Goal: Find specific page/section: Find specific page/section

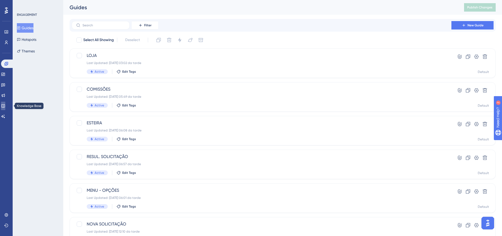
click at [4, 104] on link at bounding box center [3, 106] width 4 height 8
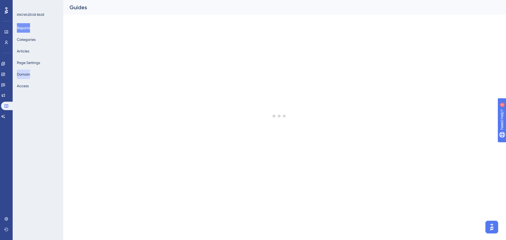
click at [30, 72] on button "Domain" at bounding box center [23, 74] width 13 height 9
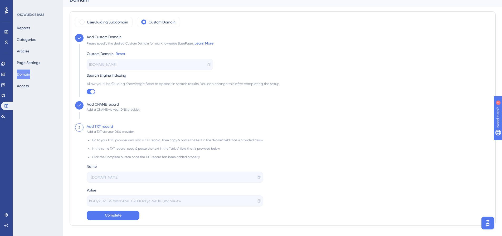
scroll to position [18, 0]
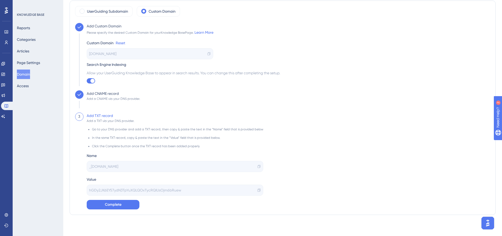
click at [258, 191] on icon at bounding box center [259, 190] width 3 height 3
click at [116, 204] on span "Complete" at bounding box center [113, 205] width 17 height 6
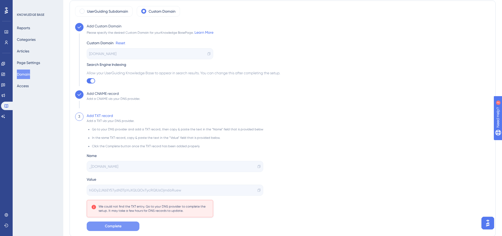
click at [106, 225] on span "Complete" at bounding box center [113, 226] width 17 height 6
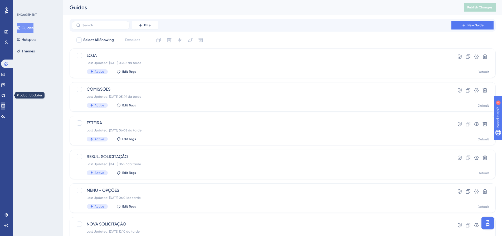
click at [5, 107] on icon at bounding box center [3, 106] width 4 height 4
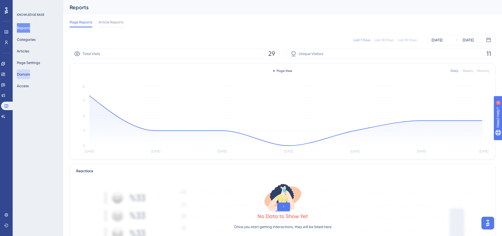
click at [28, 74] on button "Domain" at bounding box center [23, 74] width 13 height 9
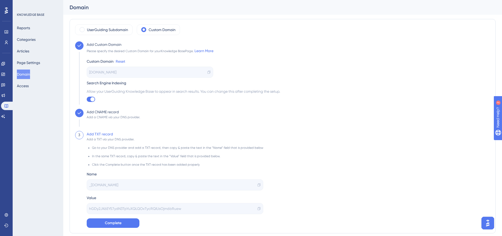
scroll to position [18, 0]
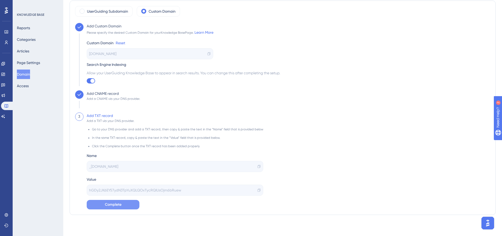
click at [110, 204] on span "Complete" at bounding box center [113, 205] width 17 height 6
